Goal: Task Accomplishment & Management: Use online tool/utility

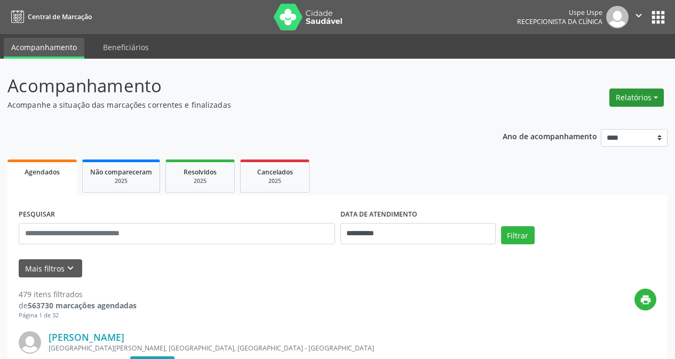
click at [627, 100] on button "Relatórios" at bounding box center [636, 98] width 54 height 18
click at [603, 116] on link "Agendamentos" at bounding box center [605, 120] width 115 height 15
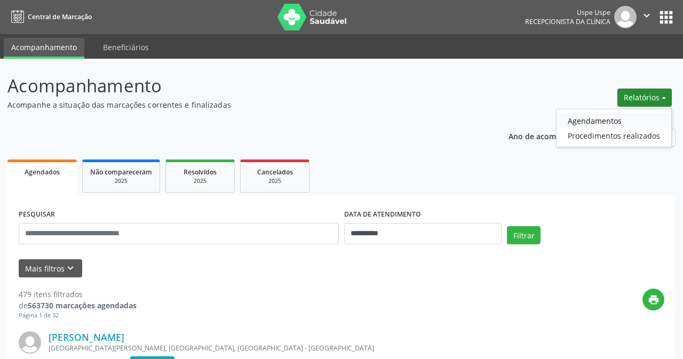
select select "*"
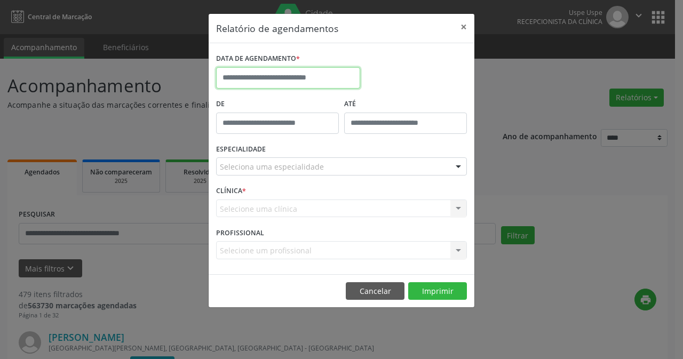
click at [274, 82] on input "text" at bounding box center [288, 77] width 144 height 21
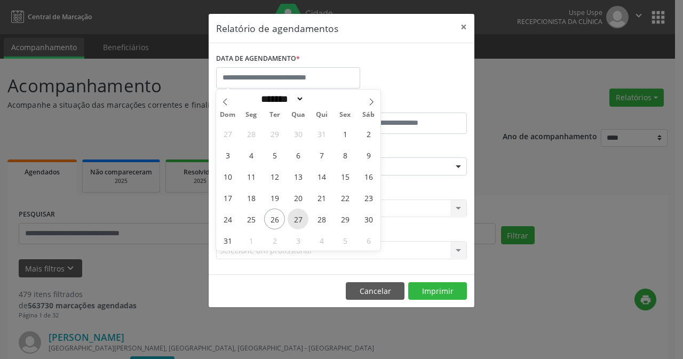
click at [303, 217] on span "27" at bounding box center [297, 219] width 21 height 21
type input "**********"
click at [303, 217] on span "27" at bounding box center [297, 219] width 21 height 21
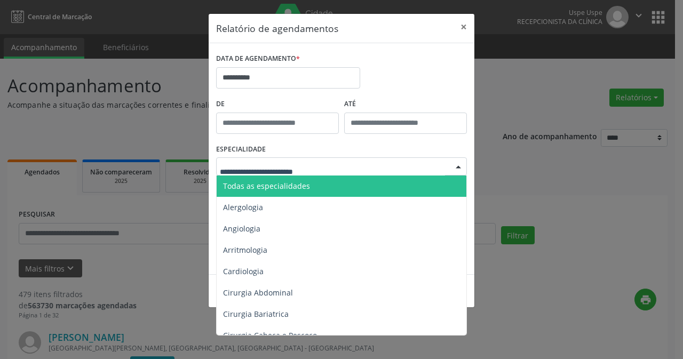
click at [411, 171] on div at bounding box center [341, 166] width 251 height 18
click at [337, 187] on span "Todas as especialidades" at bounding box center [342, 185] width 251 height 21
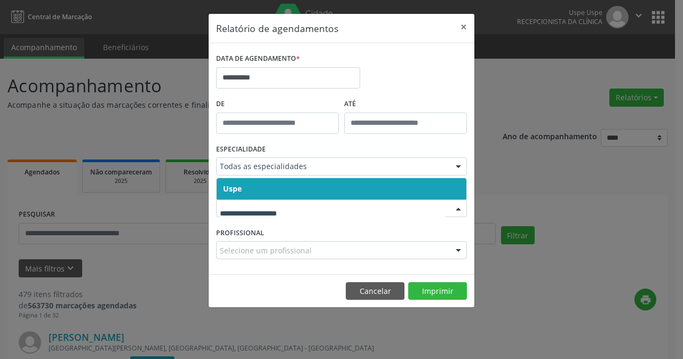
click at [283, 177] on div "ESPECIALIDADE Todas as especialidades Todas as especialidades Alergologia Angio…" at bounding box center [341, 162] width 256 height 42
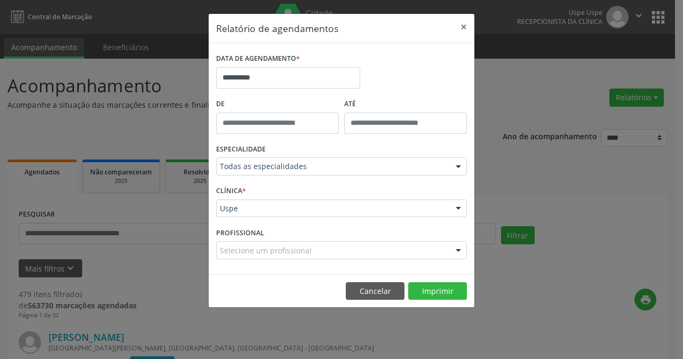
click at [270, 193] on div "CLÍNICA * Uspe Uspe Nenhum resultado encontrado para: " " Não há nenhuma opção …" at bounding box center [341, 204] width 256 height 42
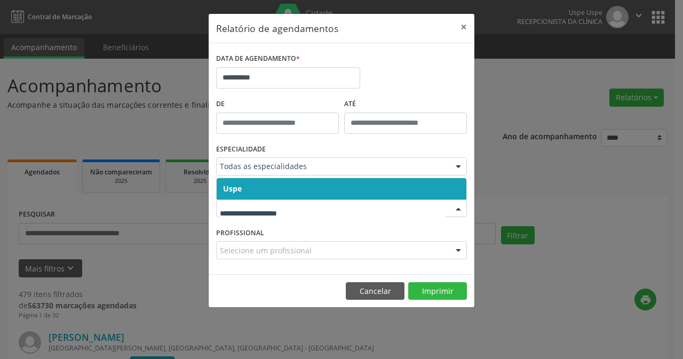
click at [267, 195] on span "Uspe" at bounding box center [342, 188] width 250 height 21
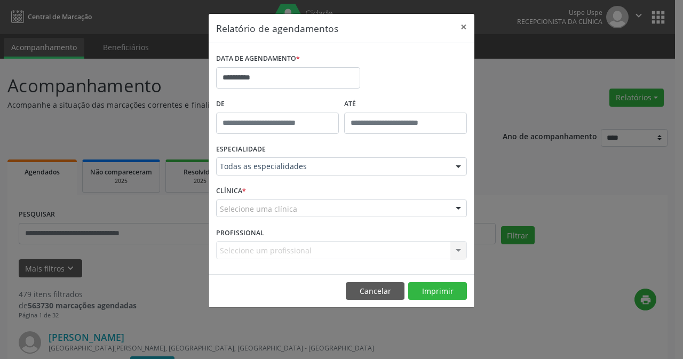
click at [254, 218] on div "CLÍNICA * Selecione uma clínica Uspe Nenhum resultado encontrado para: " " Não …" at bounding box center [341, 204] width 256 height 42
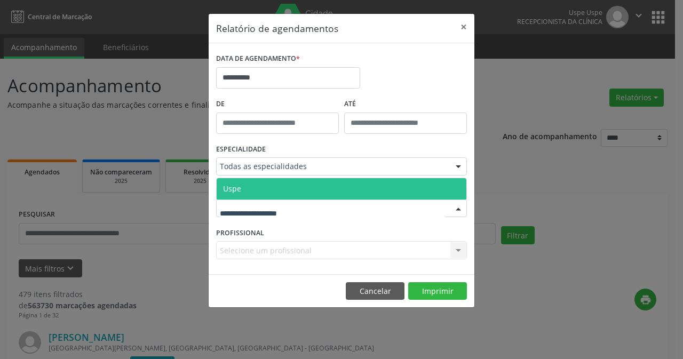
click at [258, 194] on span "Uspe" at bounding box center [342, 188] width 250 height 21
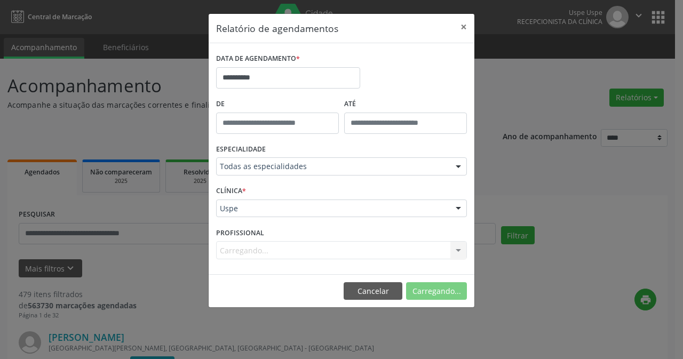
click at [257, 243] on div "Carregando... Nenhum resultado encontrado para: " " Não há nenhuma opção para s…" at bounding box center [341, 250] width 251 height 18
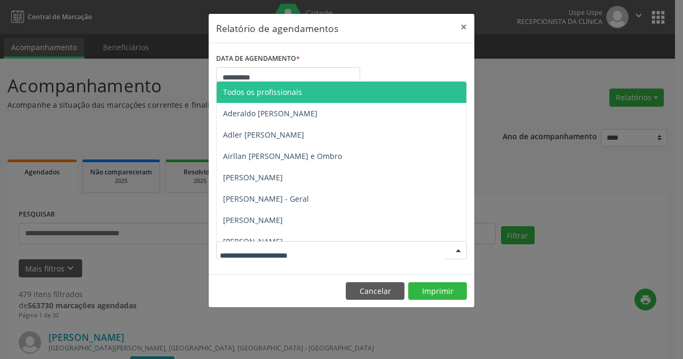
click at [279, 89] on span "Todos os profissionais" at bounding box center [262, 92] width 79 height 10
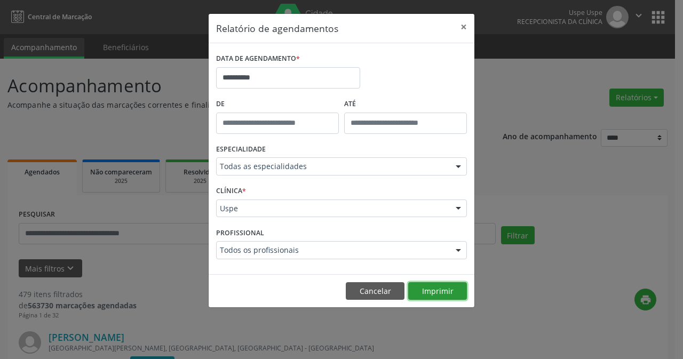
click at [425, 293] on button "Imprimir" at bounding box center [437, 291] width 59 height 18
